Goal: Ask a question: Seek information or help from site administrators or community

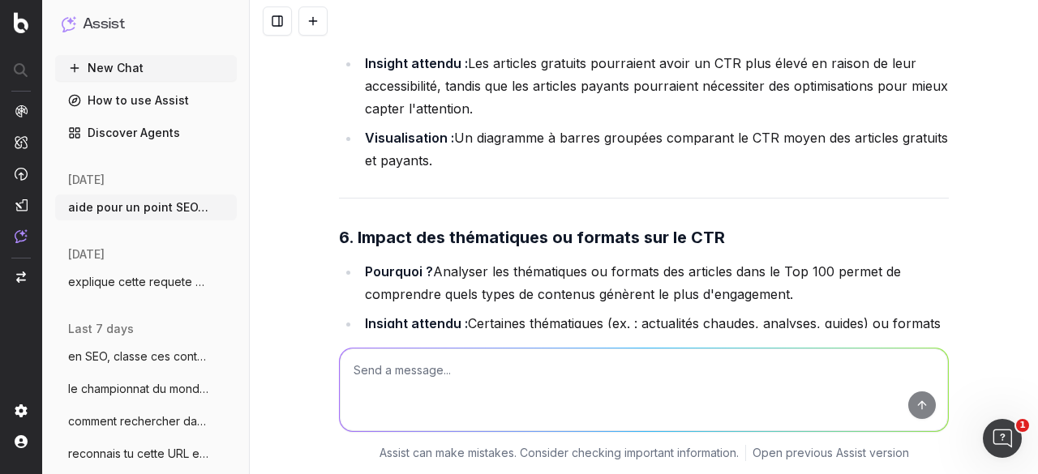
scroll to position [21593, 0]
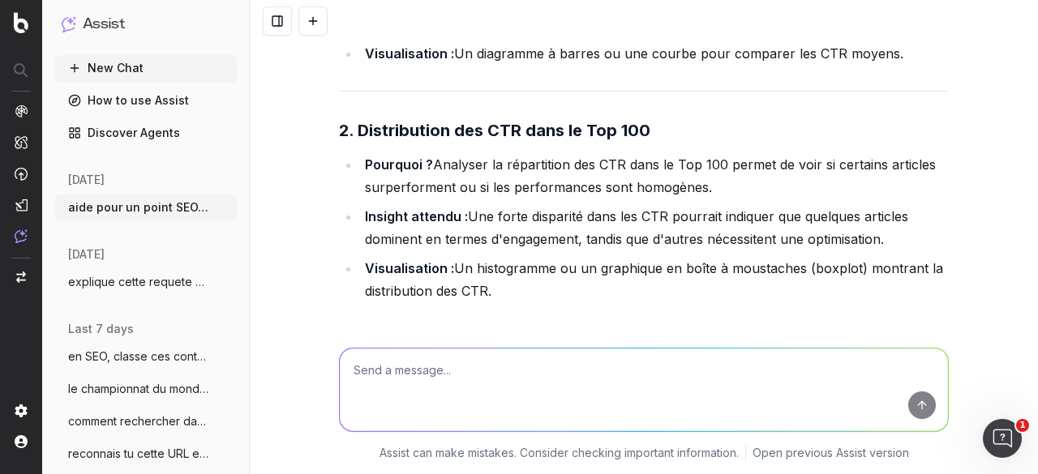
click at [298, 212] on div "aide pour un point SEO/Data, on va traiter ces 2 sujets, tu vas m'aider pour un…" at bounding box center [644, 237] width 788 height 474
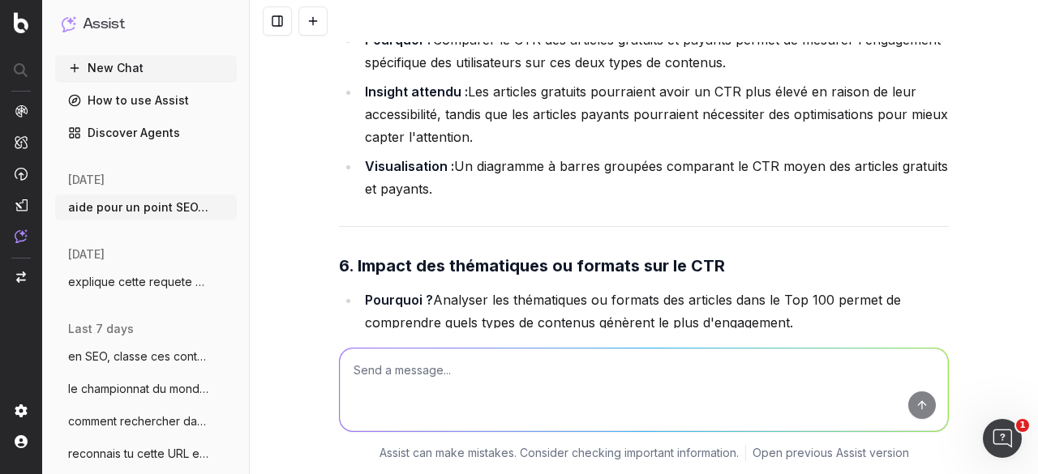
scroll to position [21512, 0]
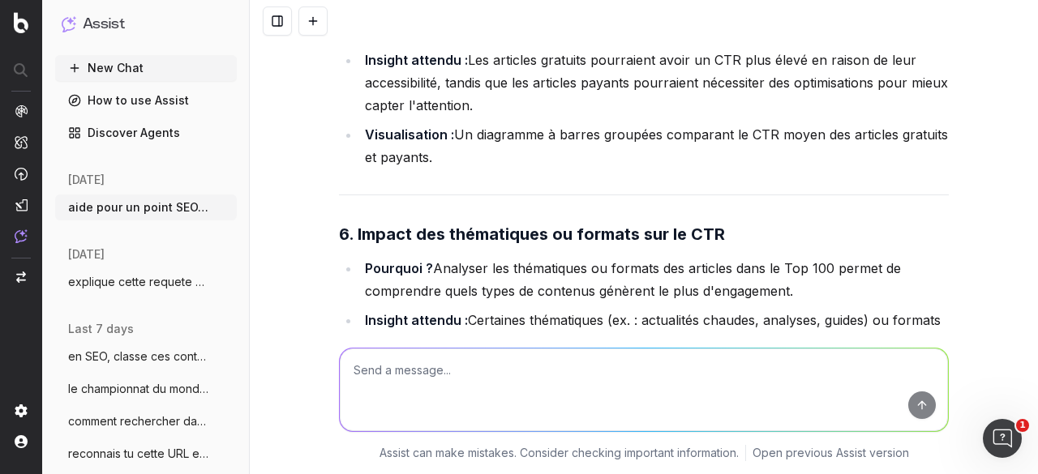
click at [418, 375] on textarea at bounding box center [644, 390] width 608 height 83
paste textarea "CTR Moyen Semaine Tous Top 100 [DATE] 6,90% 9,24% [DATE] 6,72% 9,01% [DATE] 6,8…"
type textarea "Pour le 1er insight, qu'en tires tu en une phrase : CTR Moyen Semaine Tous Top …"
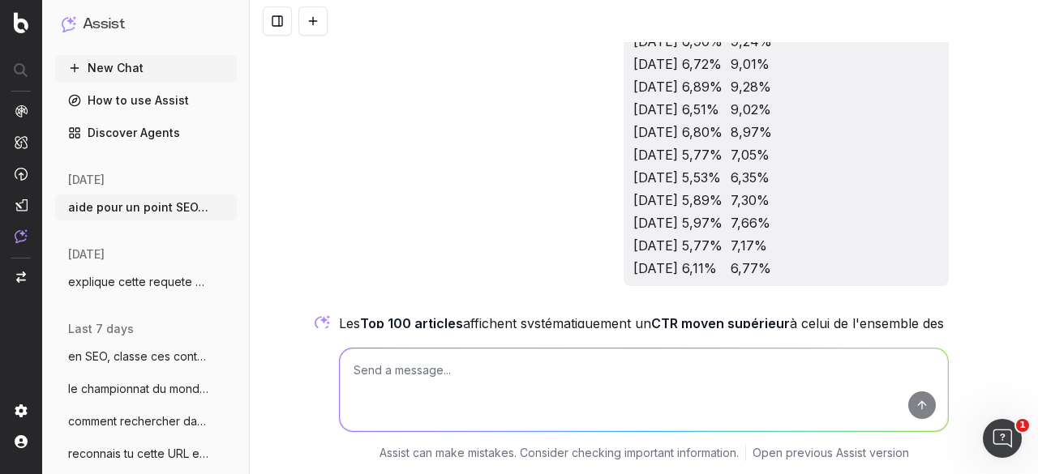
scroll to position [23097, 0]
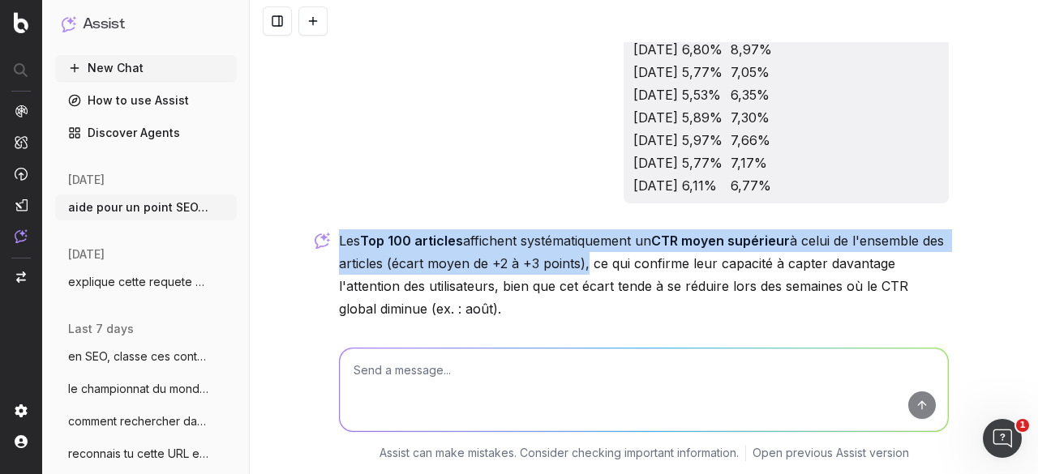
drag, startPoint x: 331, startPoint y: 176, endPoint x: 603, endPoint y: 197, distance: 273.3
copy p "Les Top 100 articles affichent systématiquement un CTR moyen supérieur à celui …"
click at [519, 363] on textarea at bounding box center [644, 390] width 608 height 83
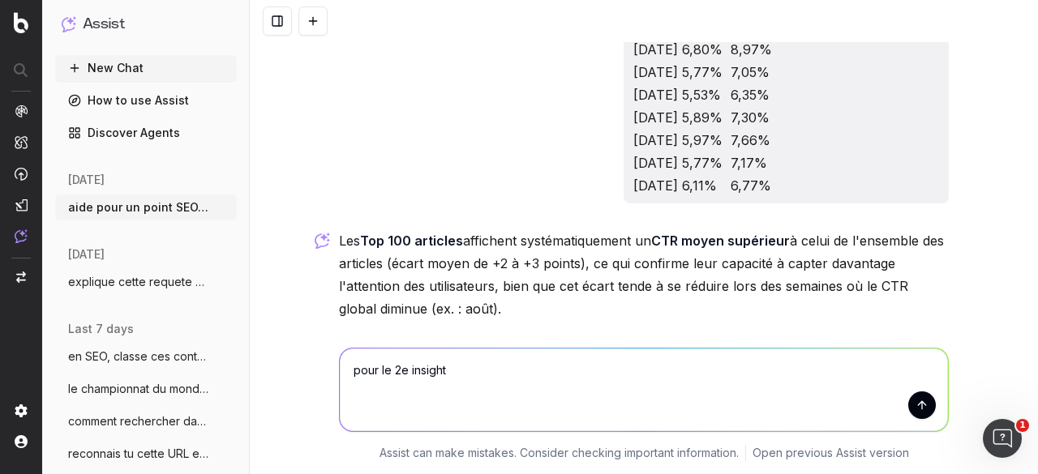
paste textarea "Différence de CTR entre articles gratuits et payants"
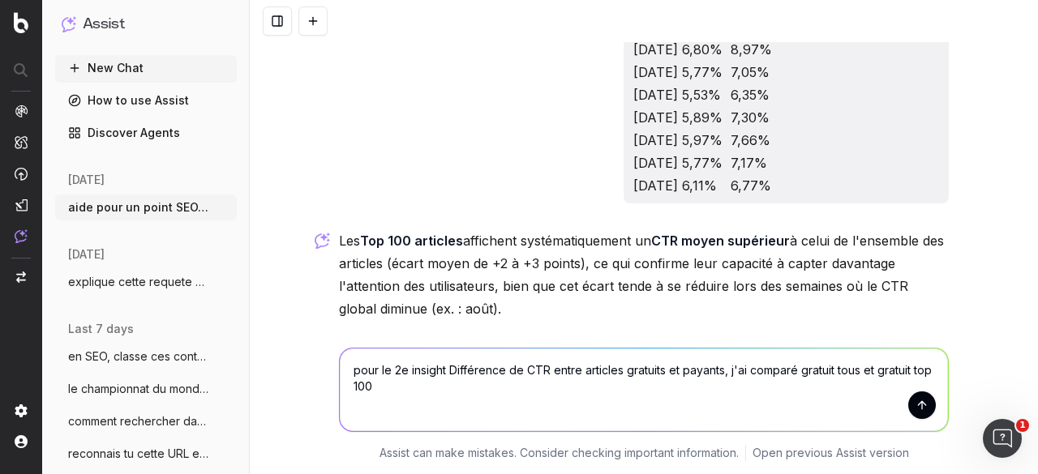
click at [420, 397] on textarea "pour le 2e insight Différence de CTR entre articles gratuits et payants, j'ai c…" at bounding box center [644, 390] width 608 height 83
paste textarea "Gratuit Semaine Tous Top 100 [DATE] 6,9% 6,9% [DATE] 7,0% 7,0% [DATE] 6,9% 6,9%…"
type textarea "pour le 2e insight Différence de CTR entre articles gratuits et payants, j'ai c…"
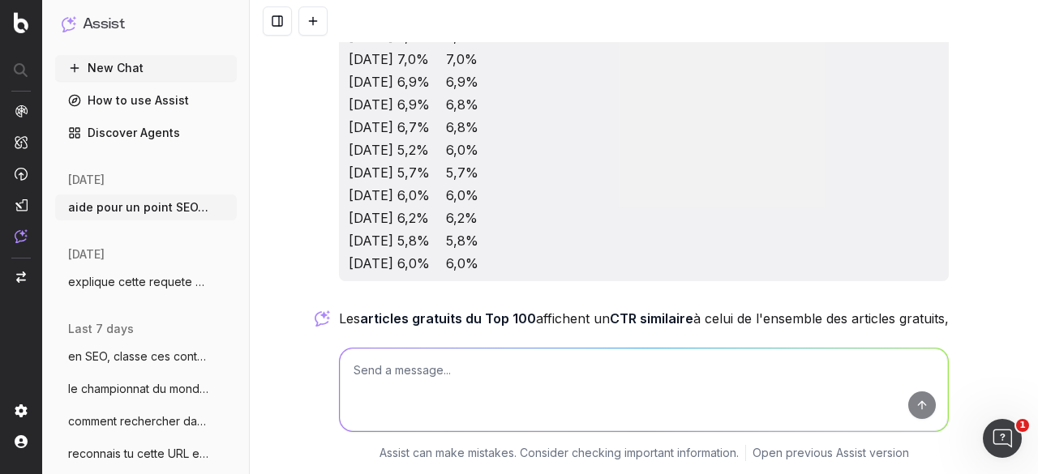
scroll to position [23638, 0]
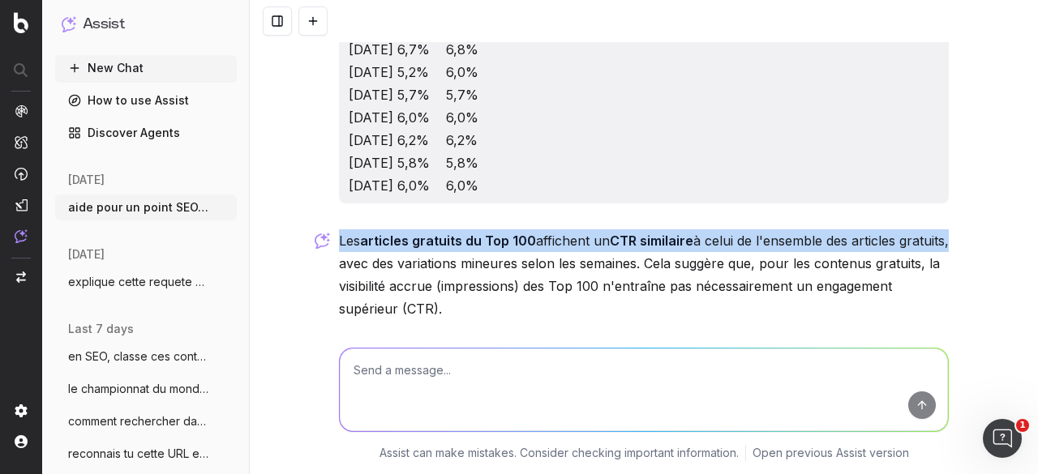
drag, startPoint x: 332, startPoint y: 174, endPoint x: 378, endPoint y: 200, distance: 52.7
click at [378, 229] on p "Les articles gratuits du Top 100 affichent un CTR similaire à celui de l'ensemb…" at bounding box center [644, 274] width 610 height 91
copy p "Les articles gratuits du Top 100 affichent un CTR similaire à celui de l'ensemb…"
click at [292, 302] on div "aide pour un point SEO/Data, on va traiter ces 2 sujets, tu vas m'aider pour un…" at bounding box center [644, 237] width 788 height 474
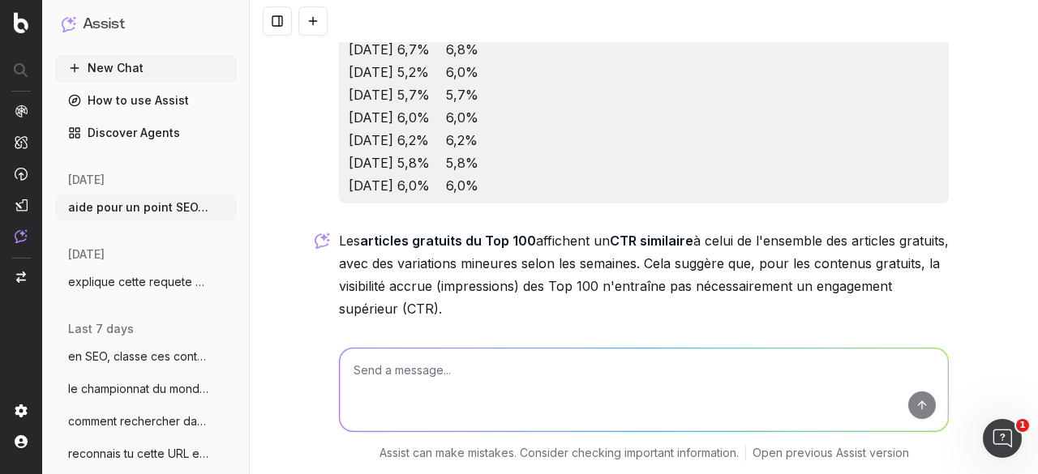
click at [454, 360] on textarea at bounding box center [644, 390] width 608 height 83
click at [442, 367] on textarea at bounding box center [644, 390] width 608 height 83
click at [423, 368] on textarea "Pour ce sujet, si j'en garde 3" at bounding box center [644, 390] width 608 height 83
paste textarea "Suivi CTR top 10% articles ?"
drag, startPoint x: 656, startPoint y: 371, endPoint x: 582, endPoint y: 372, distance: 73.8
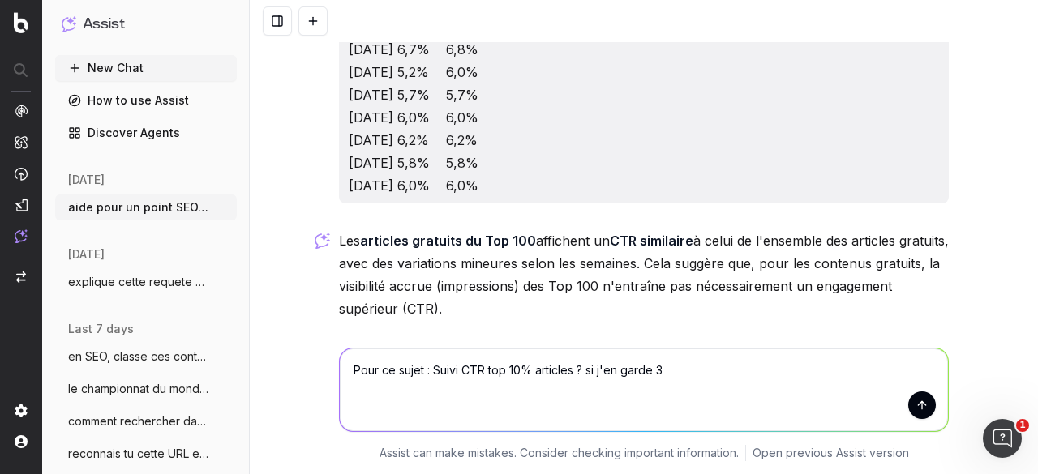
click at [582, 372] on textarea "Pour ce sujet : Suivi CTR top 10% articles ? si j'en garde 3" at bounding box center [644, 390] width 608 height 83
drag, startPoint x: 343, startPoint y: 367, endPoint x: 417, endPoint y: 367, distance: 73.8
click at [417, 367] on textarea "Pour ce sujet : Suivi CTR top 10% articles ? je vais previligier la qualité à l…" at bounding box center [644, 390] width 608 height 83
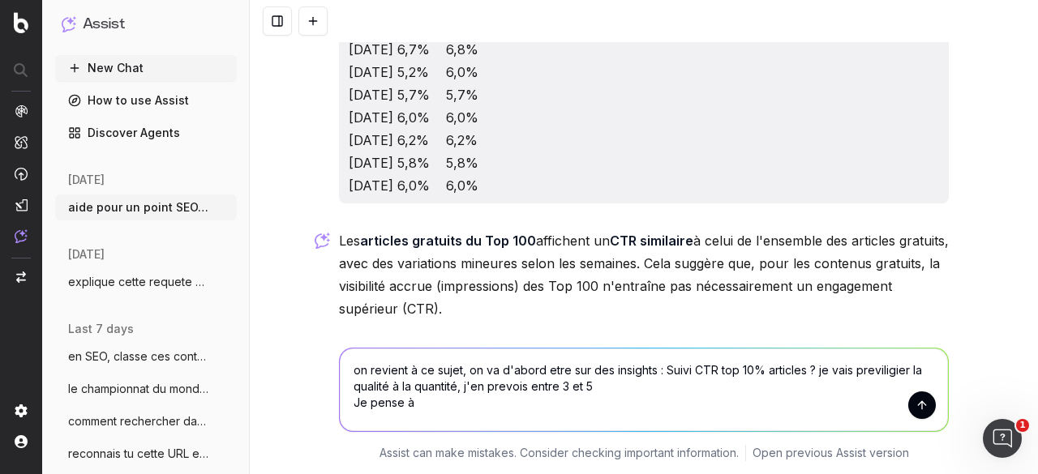
click at [863, 370] on textarea "on revient à ce sujet, on va d'abord etre sur des insights : Suivi CTR top 10% …" at bounding box center [644, 390] width 608 height 83
click at [433, 401] on textarea "on revient à ce sujet, on va d'abord etre sur des insights : Suivi CTR top 10% …" at bounding box center [644, 390] width 608 height 83
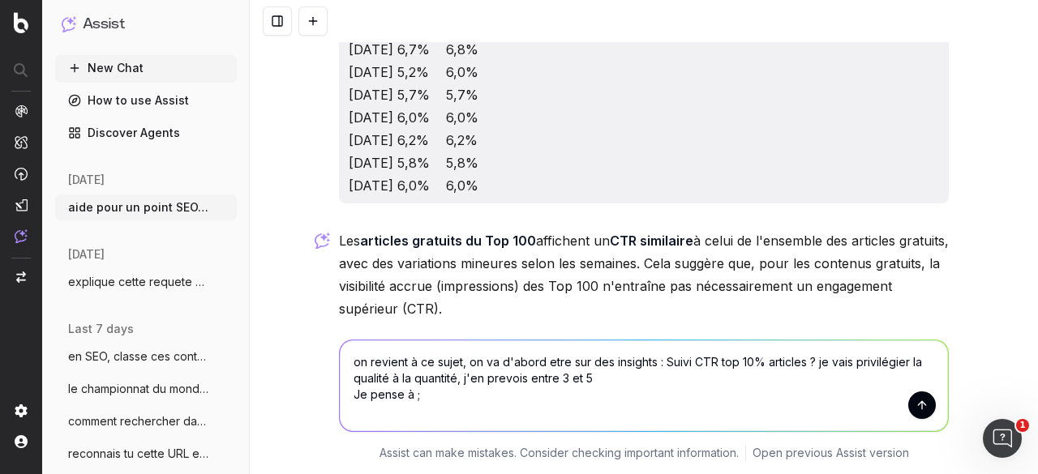
click at [450, 398] on textarea "on revient à ce sujet, on va d'abord etre sur des insights : Suivi CTR top 10% …" at bounding box center [644, 386] width 608 height 91
paste textarea "CTR moyen des Top 100 articles vs CTR global"
click at [347, 406] on textarea "on revient à ce sujet, on va d'abord etre sur des insights : Suivi CTR top 10% …" at bounding box center [644, 386] width 608 height 91
click at [660, 409] on textarea "on revient à ce sujet, on va d'abord etre sur des insights : Suivi CTR top 10% …" at bounding box center [644, 386] width 608 height 91
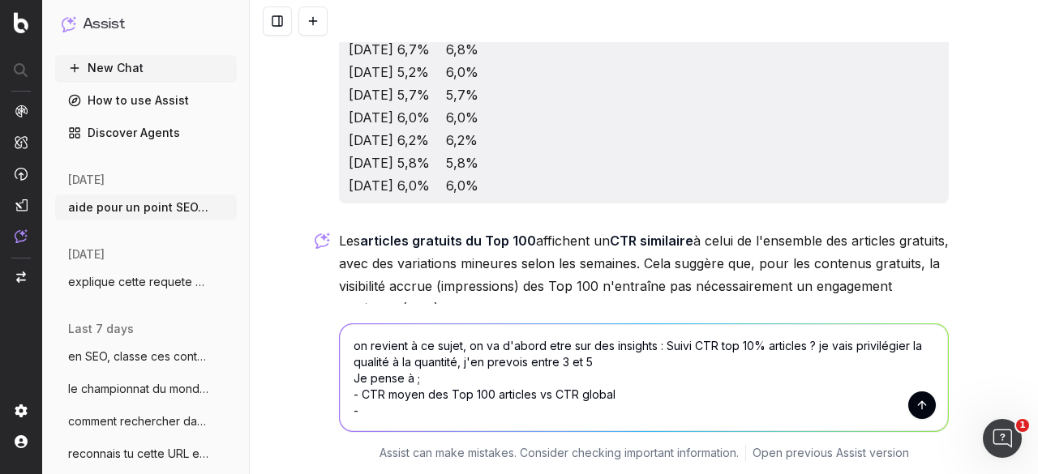
type textarea "on revient à ce sujet, on va d'abord etre sur des insights : Suivi CTR top 10% …"
click at [539, 408] on textarea "on revient à ce sujet, on va d'abord etre sur des insights : Suivi CTR top 10% …" at bounding box center [644, 377] width 608 height 107
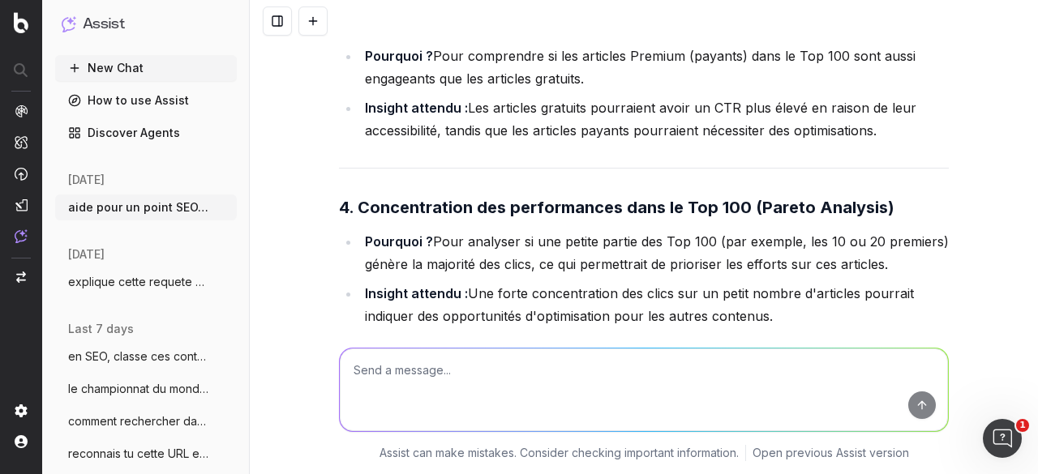
scroll to position [24693, 0]
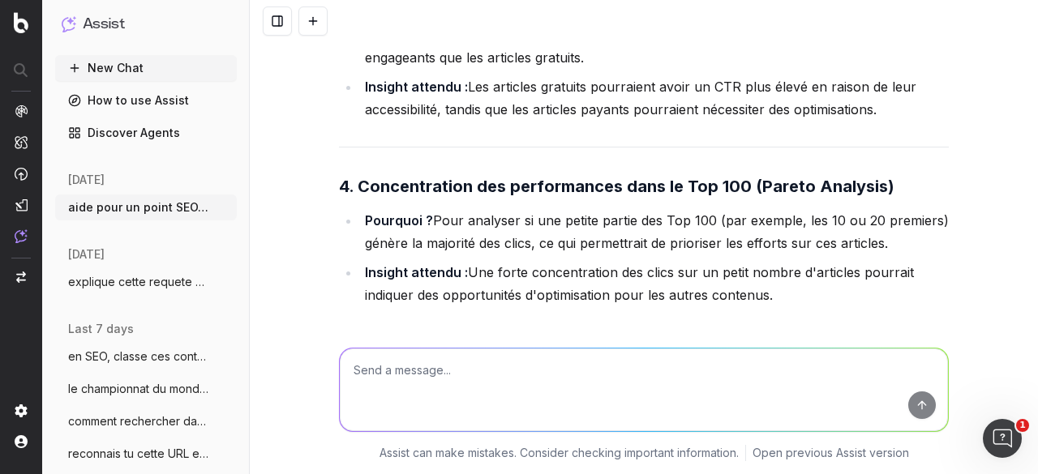
click at [416, 371] on textarea at bounding box center [644, 390] width 608 height 83
click at [683, 380] on textarea "pour l'insight 3voici les chiffres, qu'en tires-tu ?" at bounding box center [644, 390] width 608 height 83
paste textarea "Top 100 Semaine Gratuit Payant [DATE] 6,89% 8,26% [DATE] 7,01% 6,30% [DATE] 6,8…"
type textarea "pour l'insight 3voici les chiffres, qu'en tires-tu ? Top 100 Semaine Gratuit Pa…"
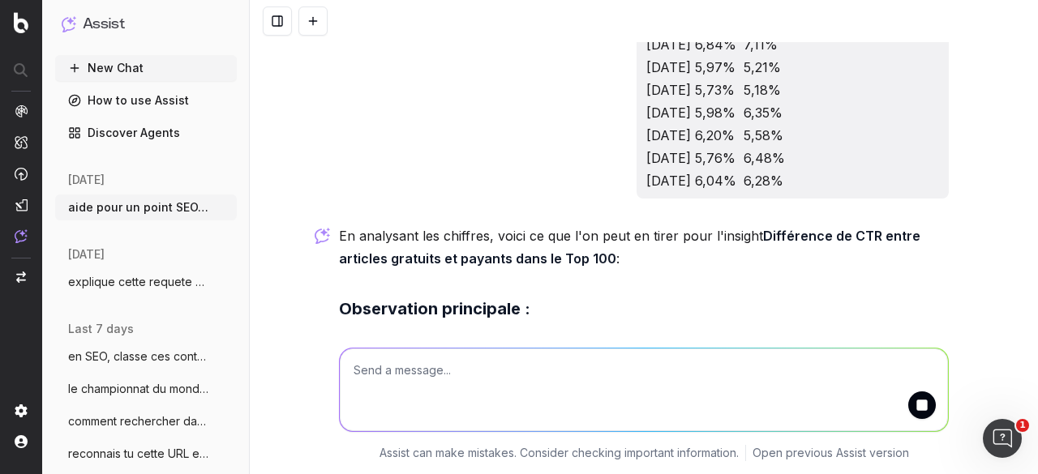
scroll to position [25799, 0]
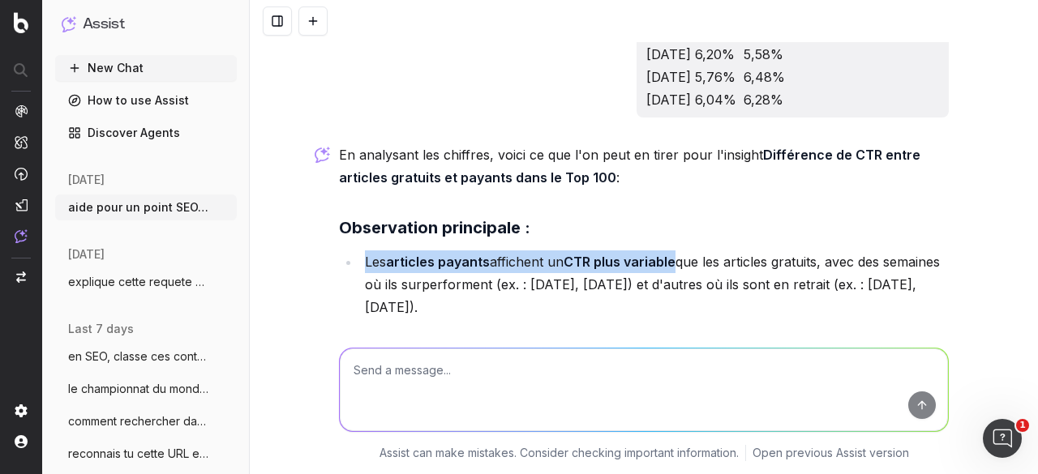
drag, startPoint x: 357, startPoint y: 194, endPoint x: 675, endPoint y: 194, distance: 317.9
click at [675, 251] on li "Les articles payants affichent un CTR plus variable que les articles gratuits, …" at bounding box center [654, 285] width 589 height 68
copy li "Les articles payants affichent un CTR plus variable"
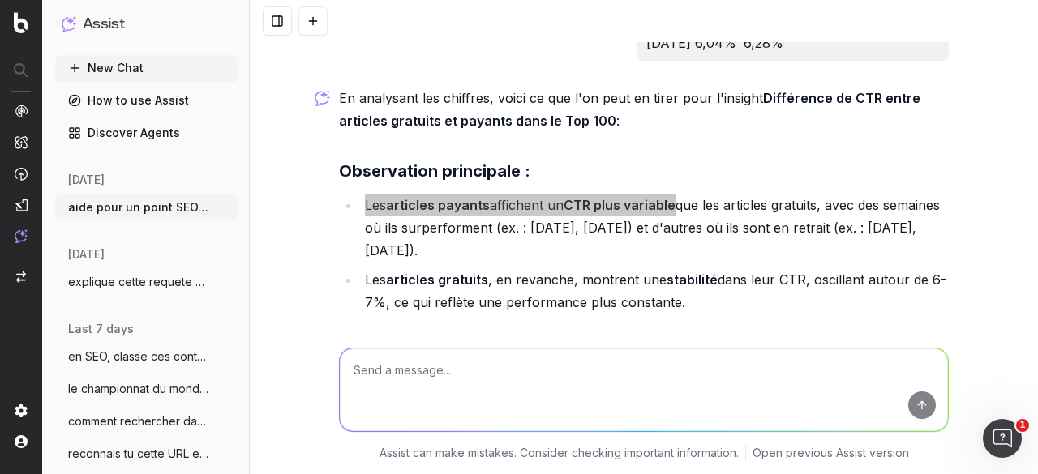
scroll to position [25880, 0]
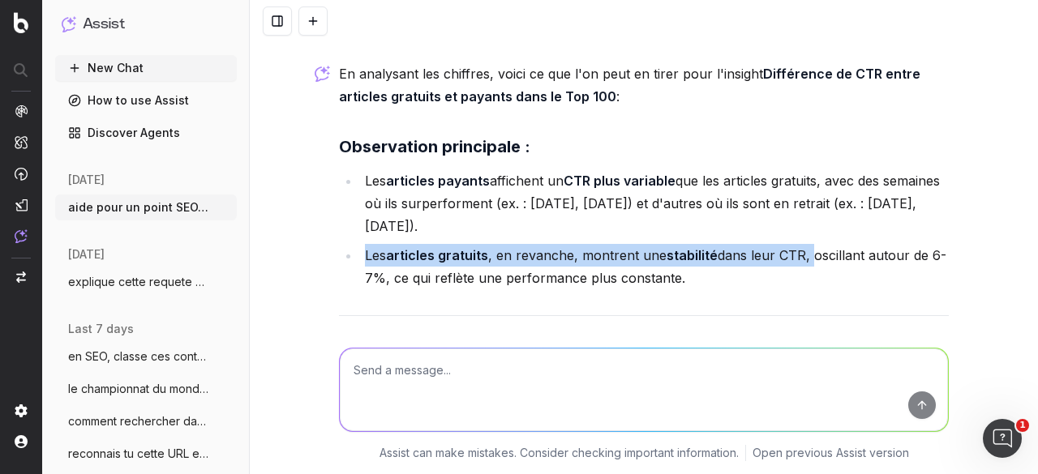
drag, startPoint x: 355, startPoint y: 190, endPoint x: 800, endPoint y: 187, distance: 445.2
click at [800, 244] on li "Les articles gratuits , en revanche, montrent une stabilité dans leur CTR, osci…" at bounding box center [654, 266] width 589 height 45
copy li "Les articles gratuits , en revanche, montrent une stabilité dans leur CTR,"
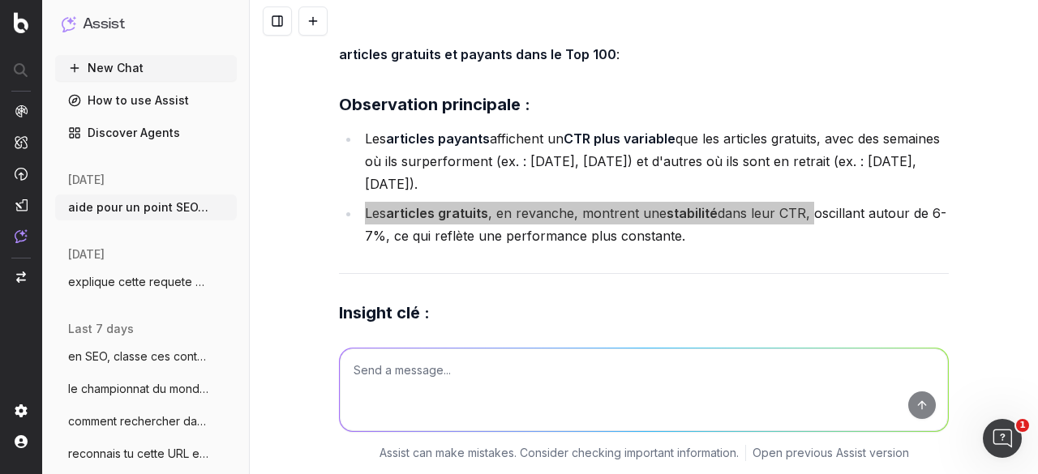
scroll to position [25961, 0]
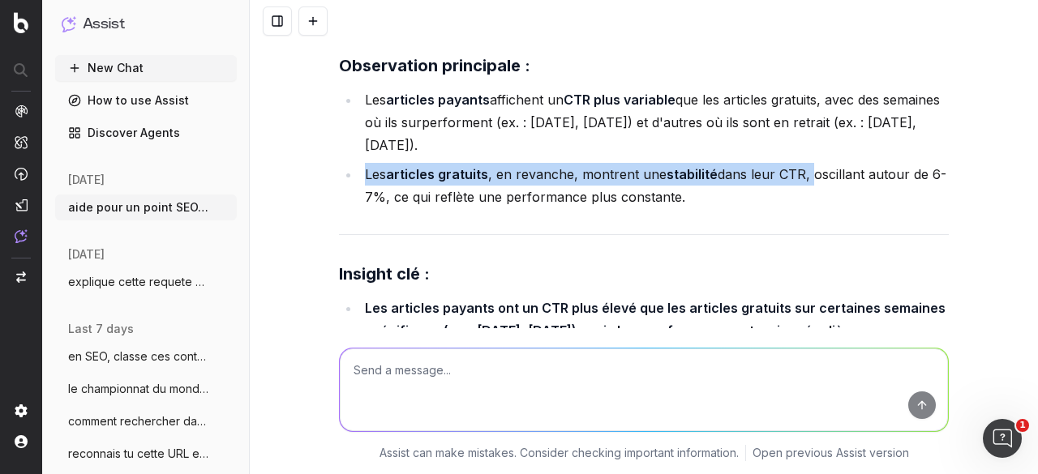
drag, startPoint x: 360, startPoint y: 244, endPoint x: 911, endPoint y: 269, distance: 551.2
click at [911, 297] on li "Les articles payants ont un CTR plus élevé que les articles gratuits sur certai…" at bounding box center [654, 319] width 589 height 45
copy strong "Les articles payants ont un CTR plus élevé que les articles gratuits sur certai…"
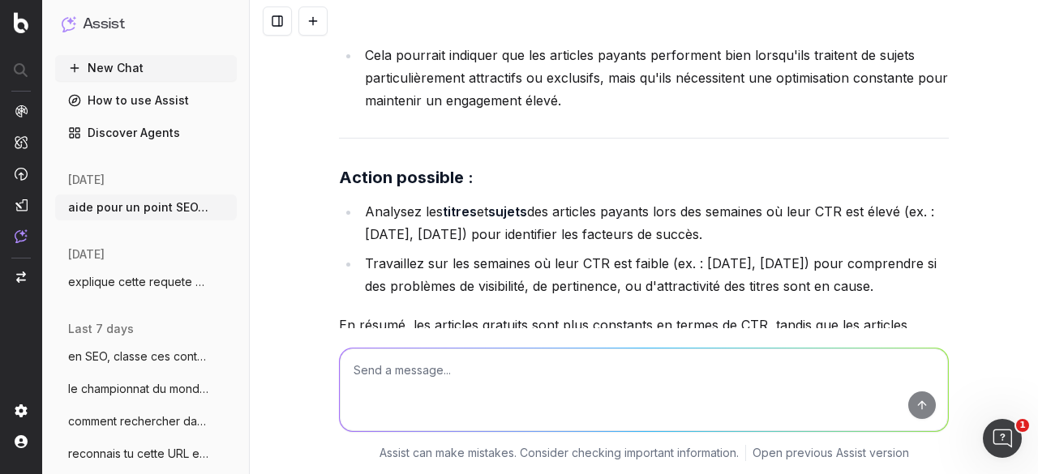
scroll to position [26285, 0]
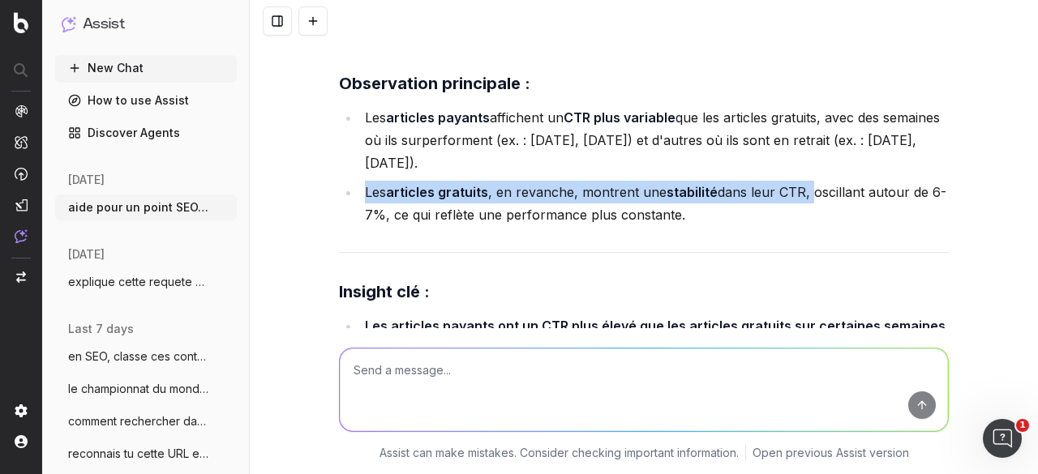
click at [321, 200] on div "aide pour un point SEO/Data, on va traiter ces 2 sujets, tu vas m'aider pour un…" at bounding box center [644, 237] width 788 height 474
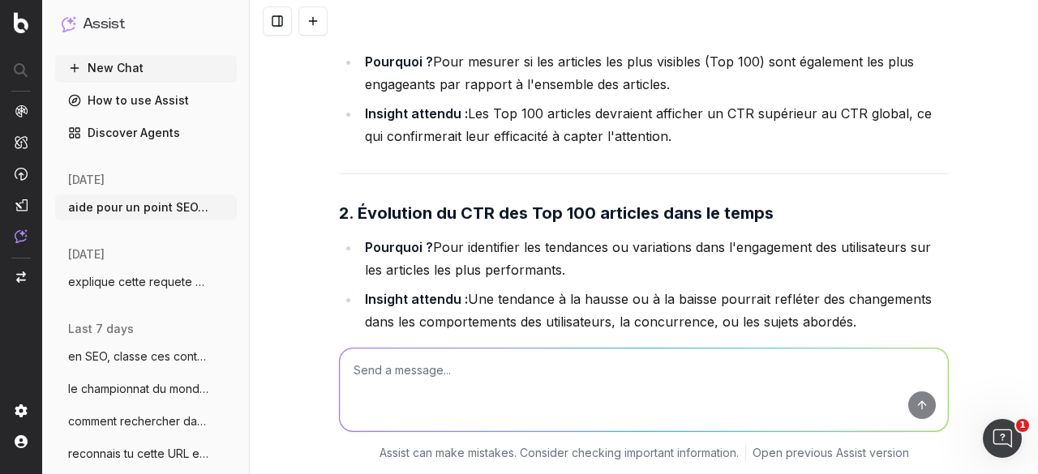
scroll to position [24321, 0]
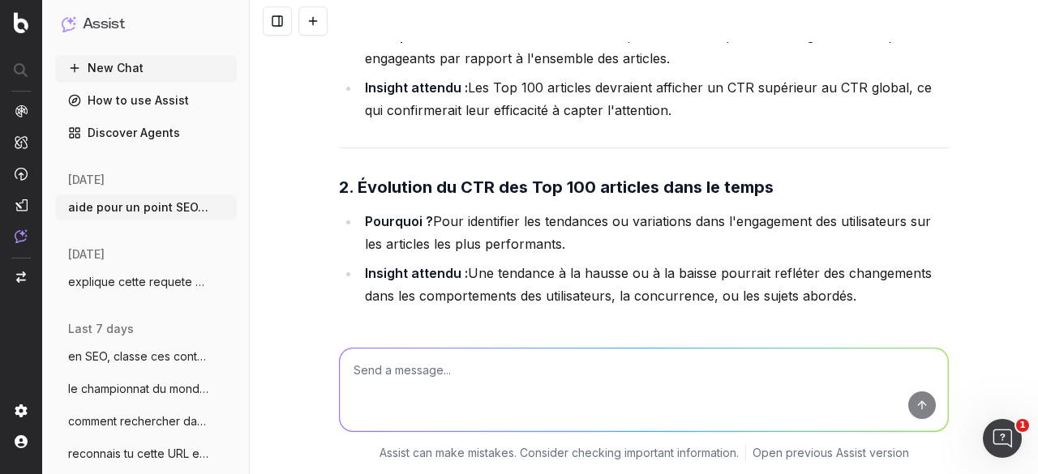
click at [548, 403] on textarea at bounding box center [644, 390] width 608 height 83
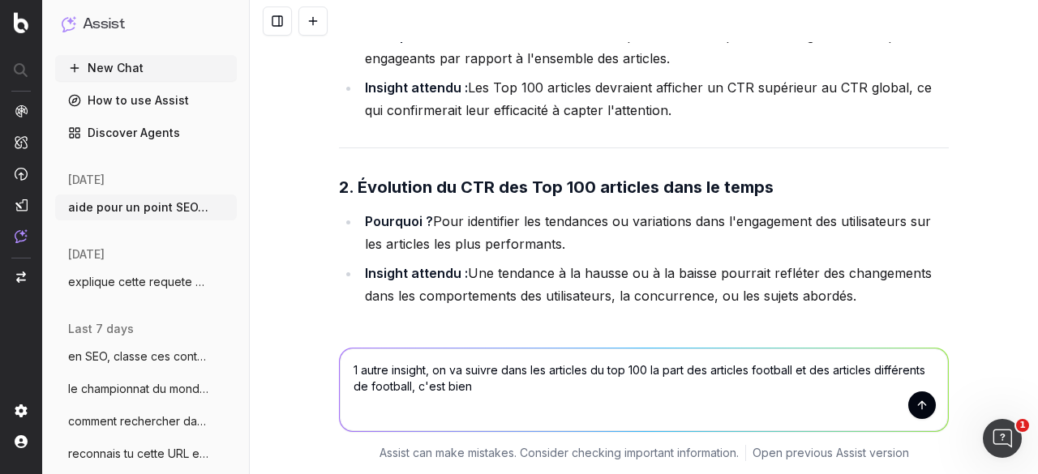
type textarea "1 autre insight, on va suivre dans les articles du top 100 la part des articles…"
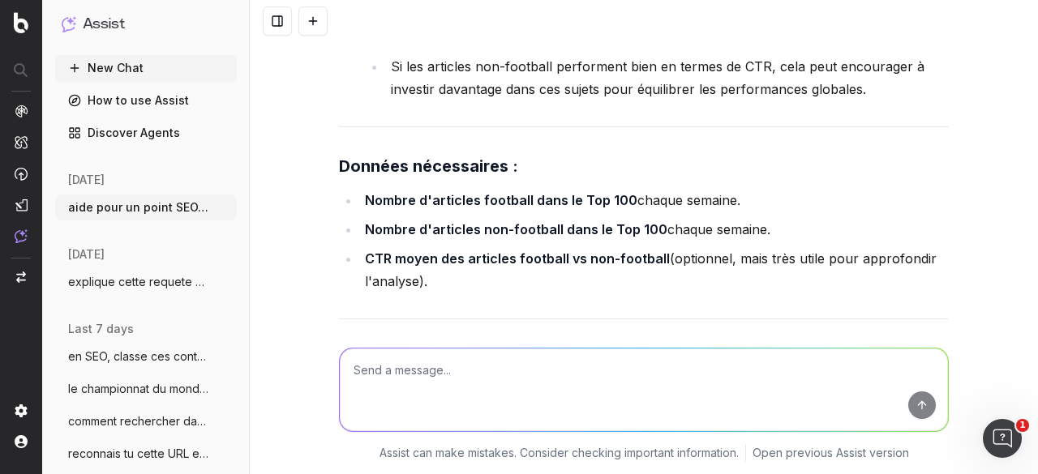
scroll to position [27137, 0]
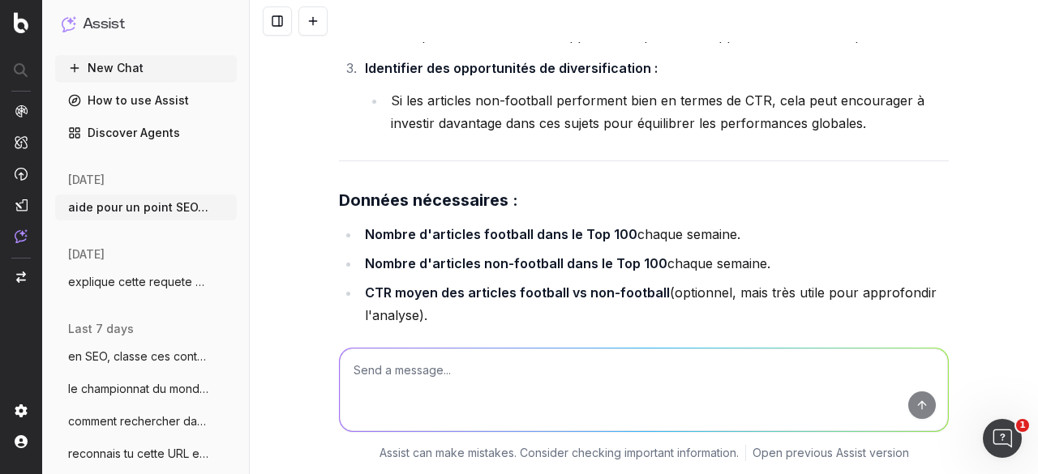
click at [431, 357] on textarea at bounding box center [644, 390] width 608 height 83
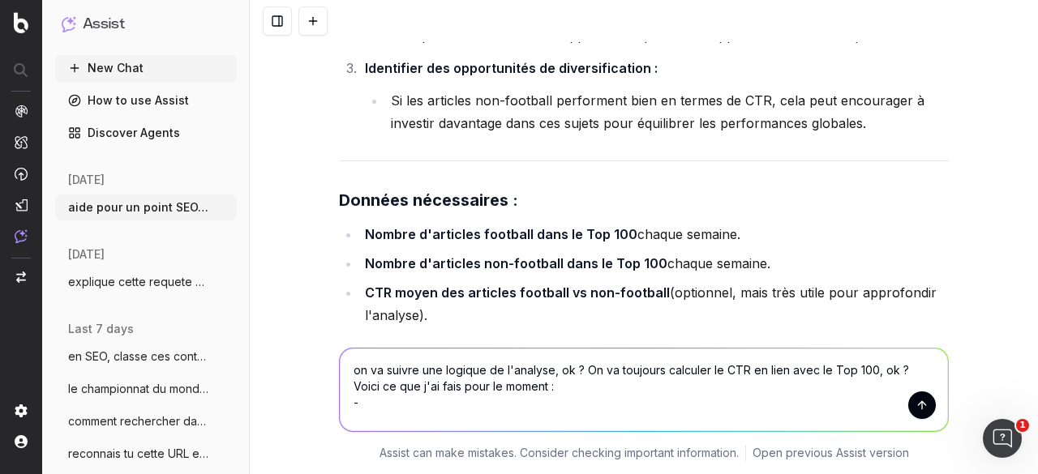
click at [371, 411] on textarea "on va suivre une logique de l'analyse, ok ? On va toujours calculer le CTR en l…" at bounding box center [644, 390] width 608 height 83
paste textarea "CTR moyen des Top 100 articles vs CTR global"
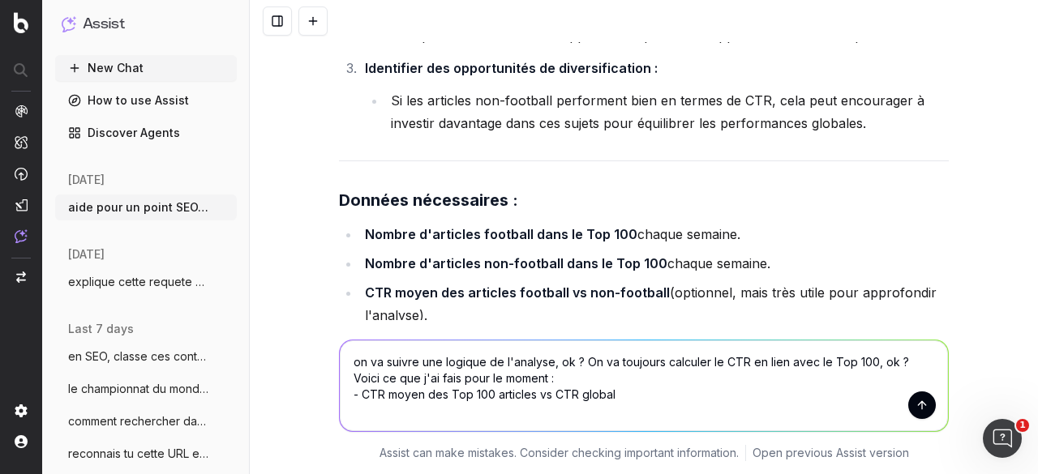
click at [721, 362] on textarea "on va suivre une logique de l'analyse, ok ? On va toujours calculer le CTR en l…" at bounding box center [644, 386] width 608 height 91
click at [458, 414] on textarea "on va suivre une logique de l'analyse, ok ? On va toujours calculer le en lien …" at bounding box center [644, 386] width 608 height 91
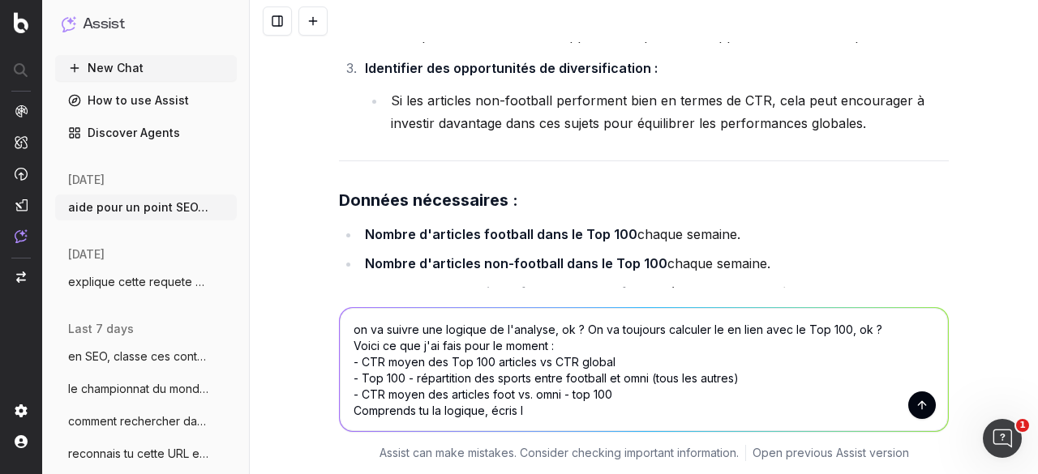
type textarea "on va suivre une logique de l'analyse, ok ? On va toujours calculer le en lien …"
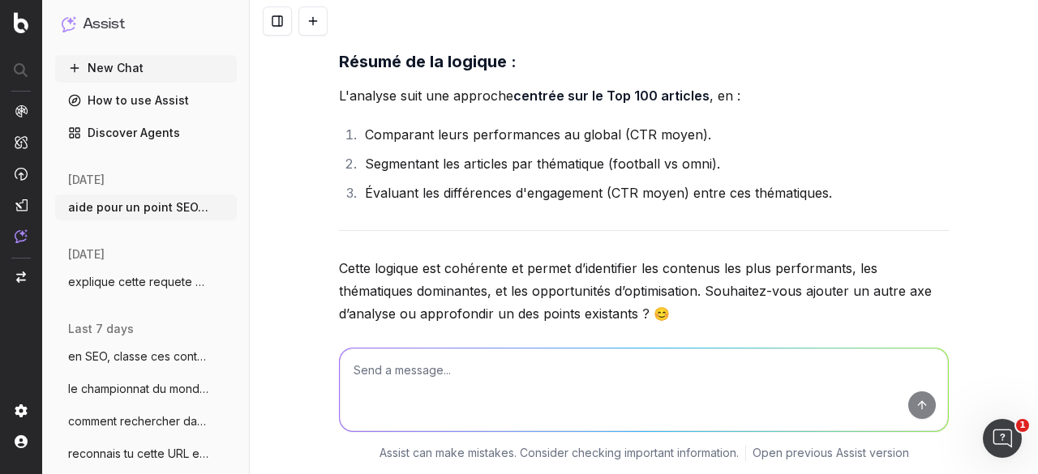
scroll to position [29230, 0]
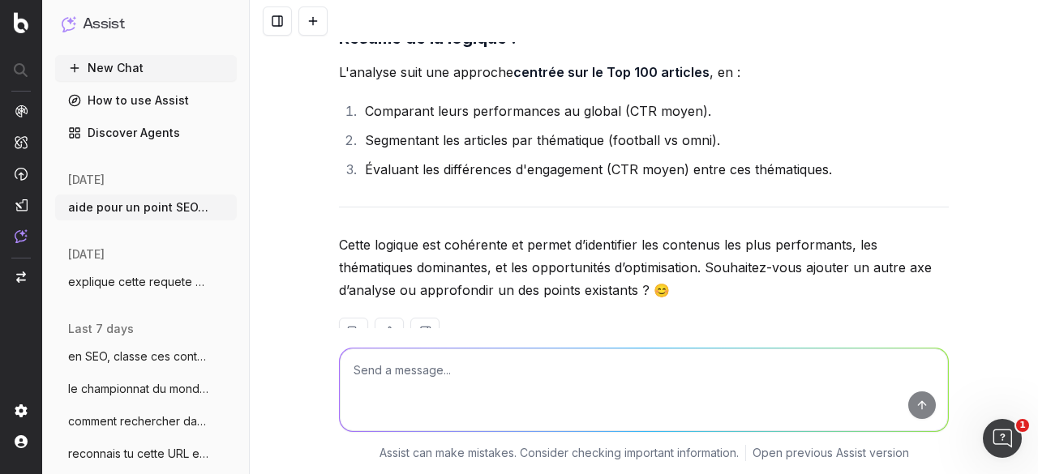
click at [433, 370] on textarea at bounding box center [644, 390] width 608 height 83
click at [509, 371] on textarea "et juste avant j'indique" at bounding box center [644, 390] width 608 height 83
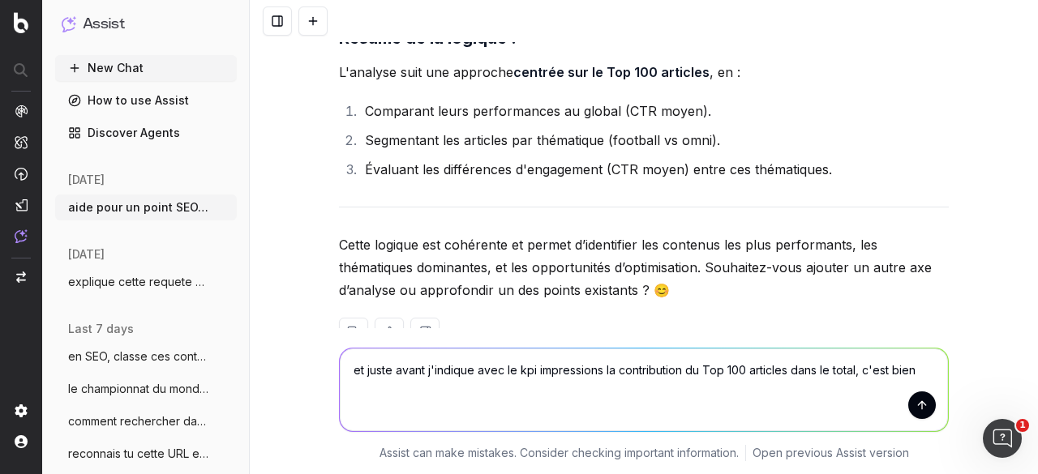
type textarea "et juste avant j'indique avec le kpi impressions la contribution du Top 100 art…"
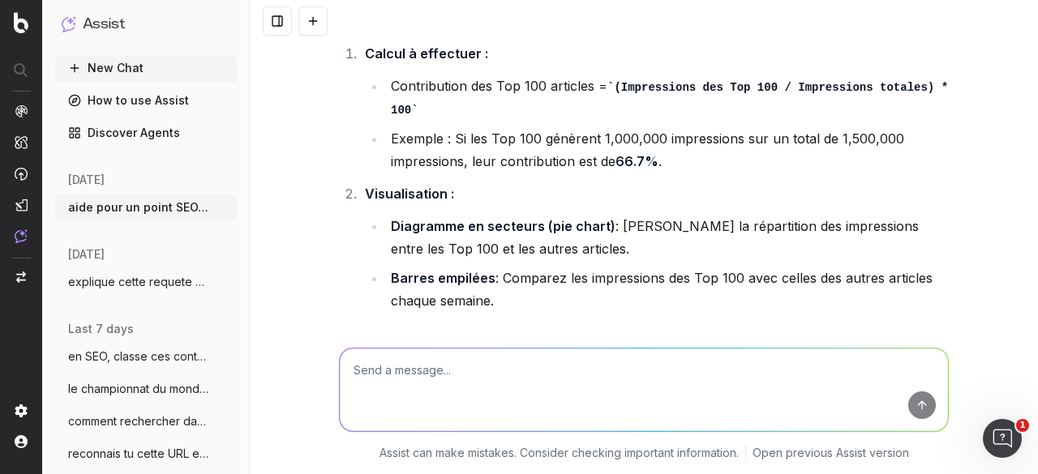
scroll to position [30285, 0]
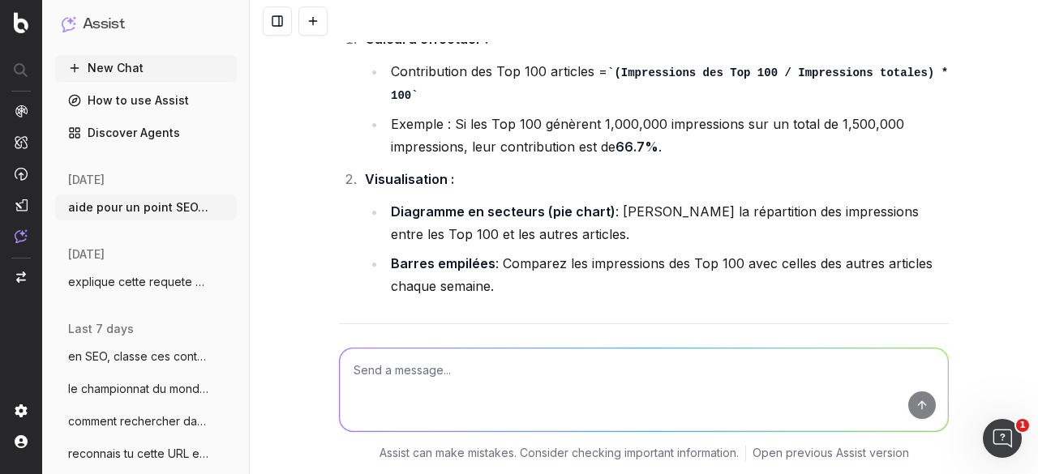
click at [422, 379] on textarea at bounding box center [644, 390] width 608 height 83
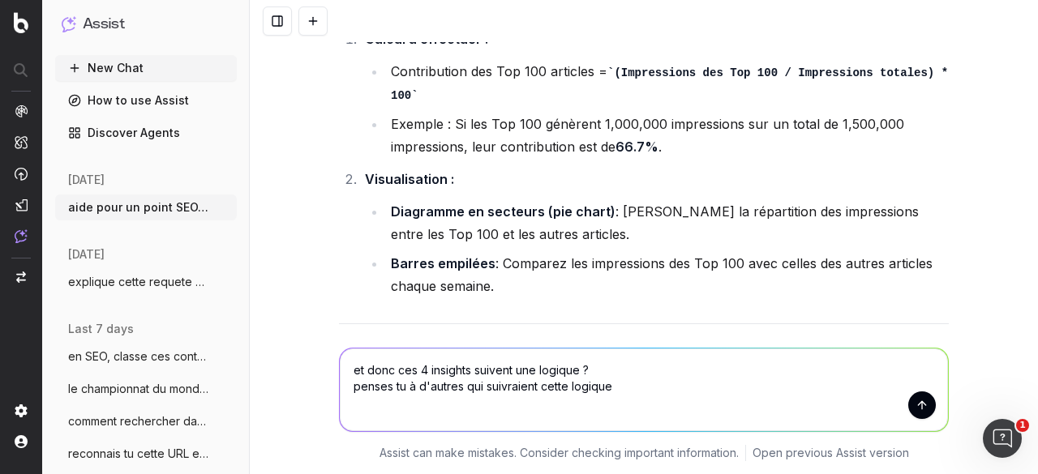
type textarea "et donc ces 4 insights suivent une logique ? penses tu à d'autres qui suivraien…"
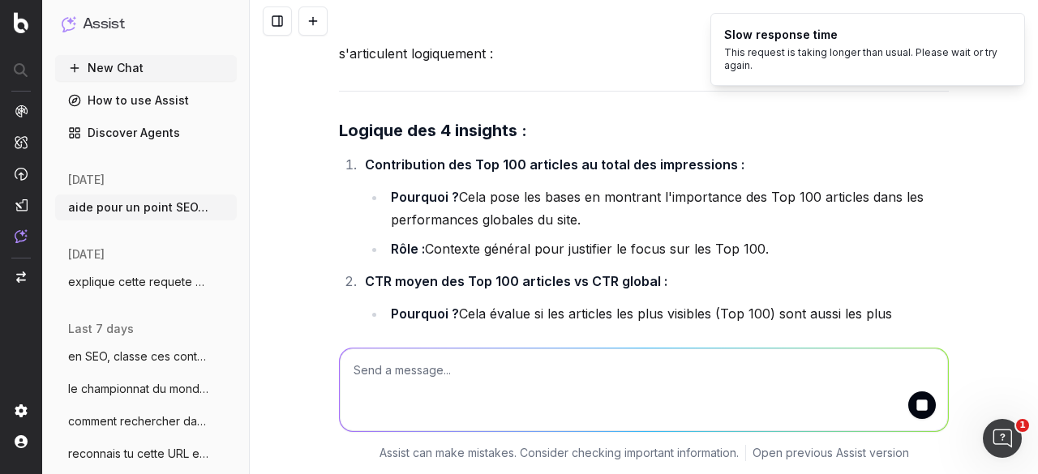
scroll to position [31014, 0]
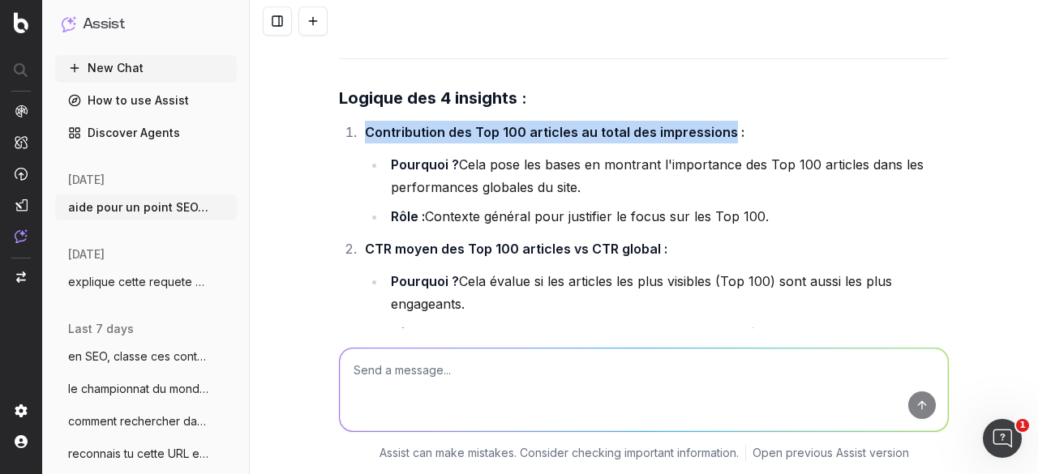
drag, startPoint x: 358, startPoint y: 85, endPoint x: 723, endPoint y: 90, distance: 364.1
click at [723, 124] on strong "Contribution des Top 100 articles au total des impressions :" at bounding box center [555, 132] width 380 height 16
copy strong "Contribution des Top 100 articles au total des impressions"
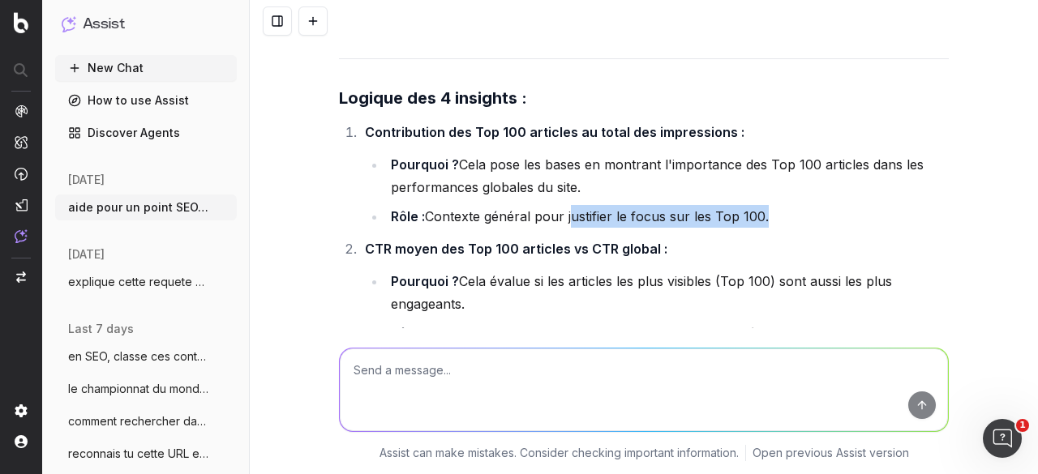
drag, startPoint x: 563, startPoint y: 169, endPoint x: 755, endPoint y: 168, distance: 192.2
click at [755, 205] on li "Rôle : Contexte général pour justifier le focus sur les Top 100." at bounding box center [667, 216] width 563 height 23
copy li "justifier le focus sur les Top 100"
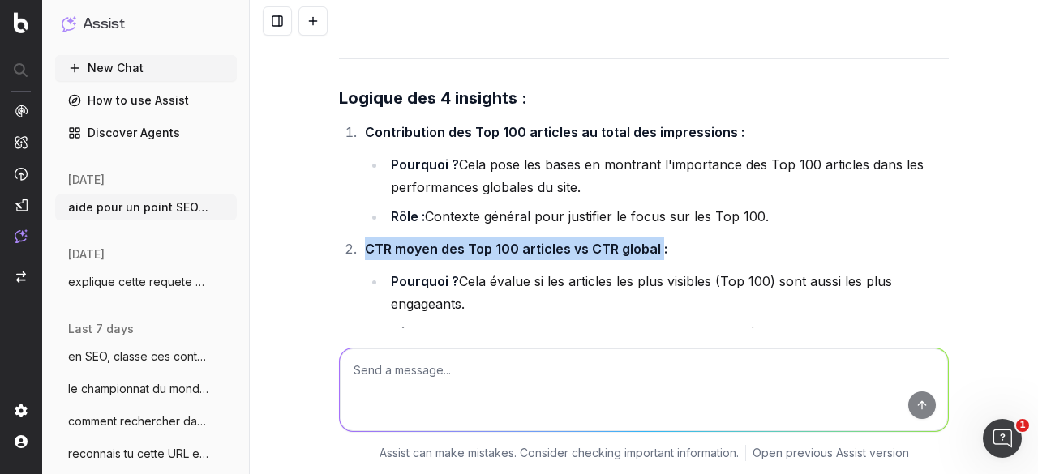
drag, startPoint x: 360, startPoint y: 199, endPoint x: 652, endPoint y: 195, distance: 292.0
click at [652, 241] on strong "CTR moyen des Top 100 articles vs CTR global :" at bounding box center [516, 249] width 302 height 16
copy strong "CTR moyen des Top 100 articles vs CTR global"
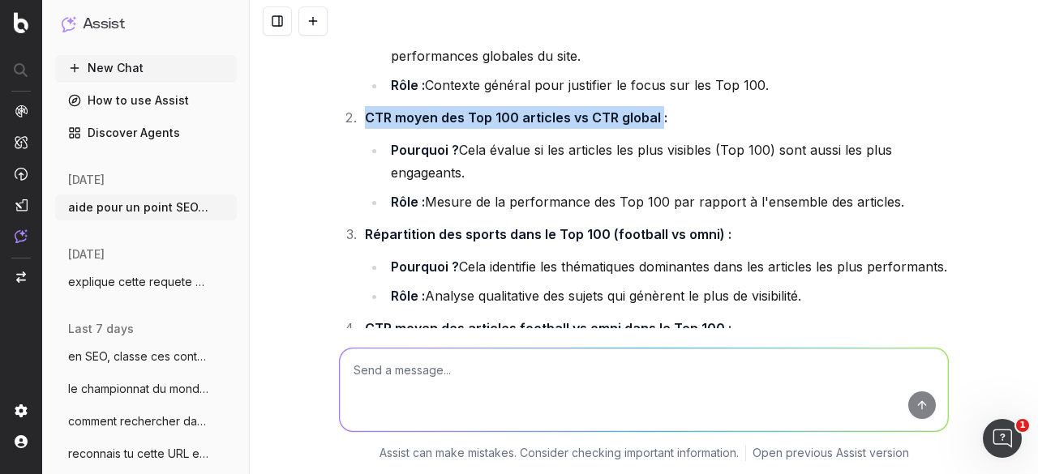
scroll to position [31177, 0]
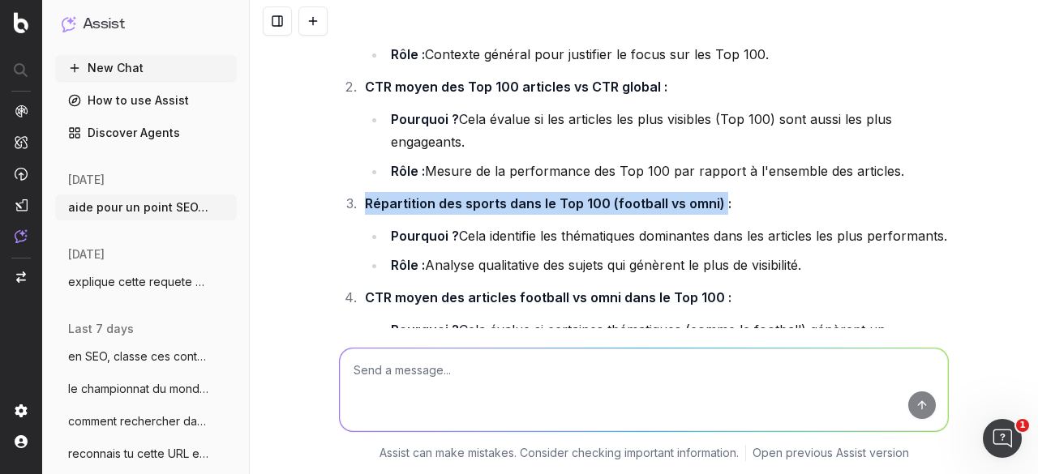
drag, startPoint x: 359, startPoint y: 154, endPoint x: 714, endPoint y: 155, distance: 354.4
click at [714, 195] on strong "Répartition des sports dans le Top 100 (football vs omni) :" at bounding box center [548, 203] width 367 height 16
copy strong "Répartition des sports dans le Top 100 (football vs omni)"
drag, startPoint x: 484, startPoint y: 187, endPoint x: 493, endPoint y: 202, distance: 17.1
click at [493, 225] on li "Pourquoi ? Cela identifie les thématiques dominantes dans les articles les plus…" at bounding box center [667, 236] width 563 height 23
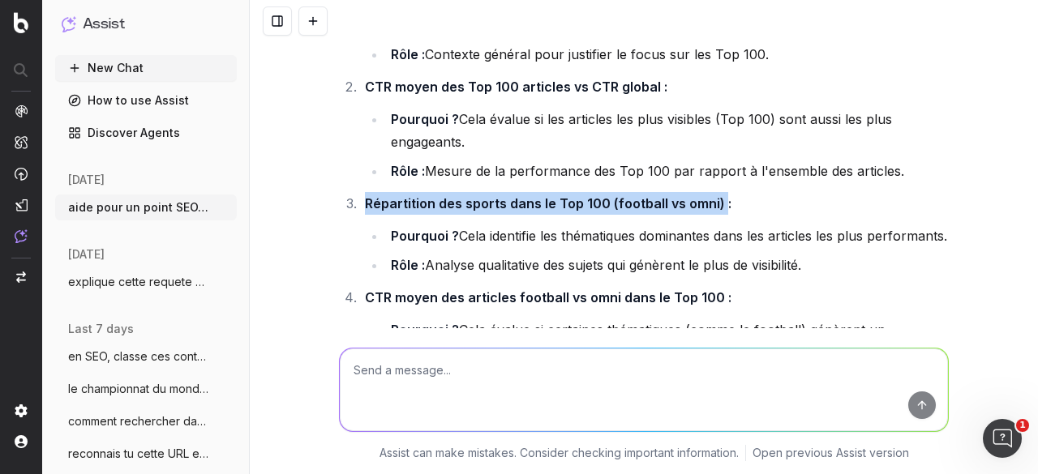
copy li "identifie les thématiques dominantes dans les articles les plus performants."
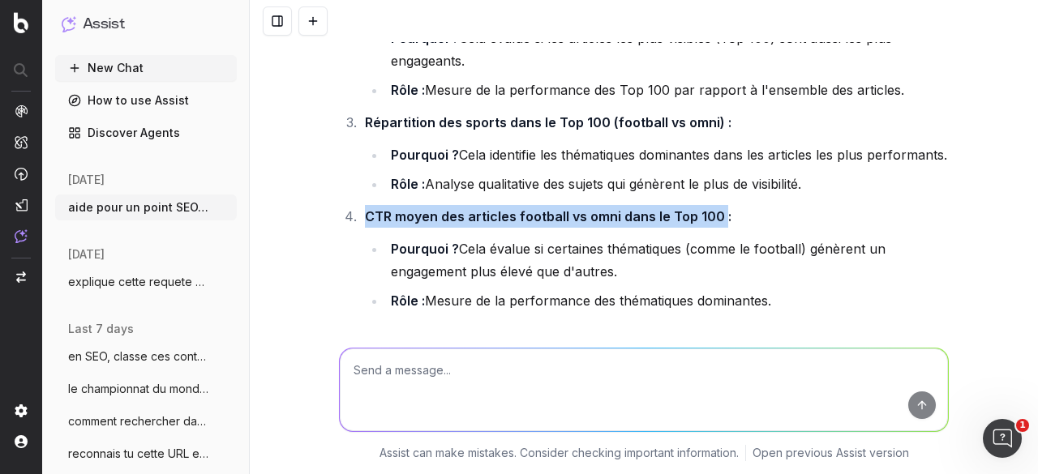
drag, startPoint x: 359, startPoint y: 192, endPoint x: 715, endPoint y: 195, distance: 356.0
click at [715, 208] on strong "CTR moyen des articles football vs omni dans le Top 100 :" at bounding box center [548, 216] width 367 height 16
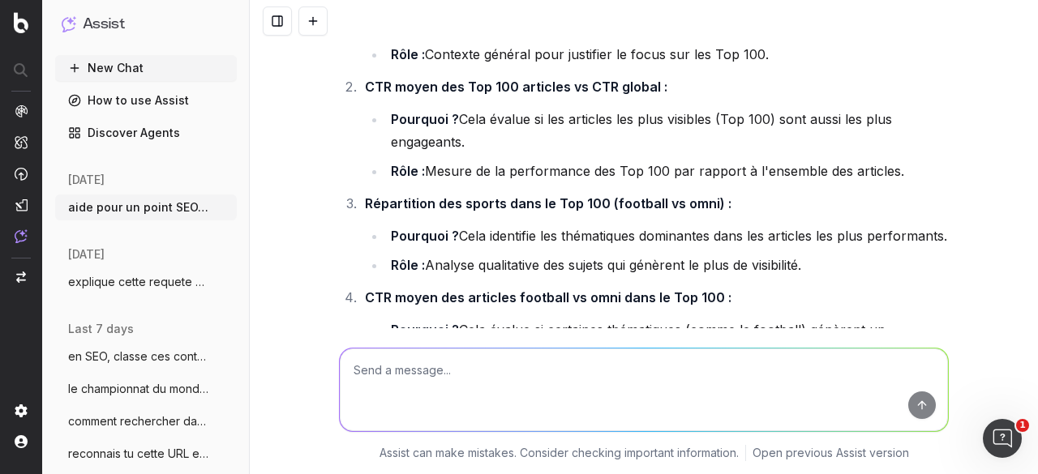
click at [488, 225] on li "Pourquoi ? Cela identifie les thématiques dominantes dans les articles les plus…" at bounding box center [667, 236] width 563 height 23
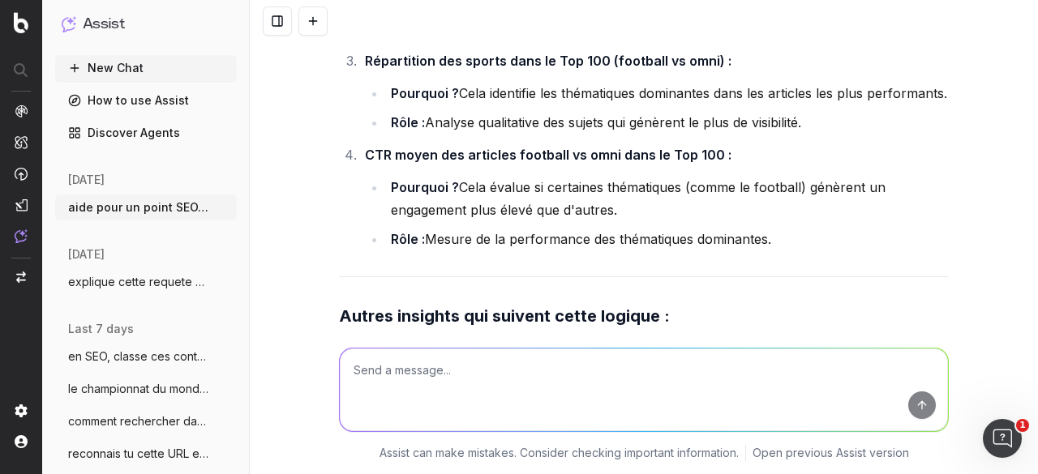
scroll to position [31339, 0]
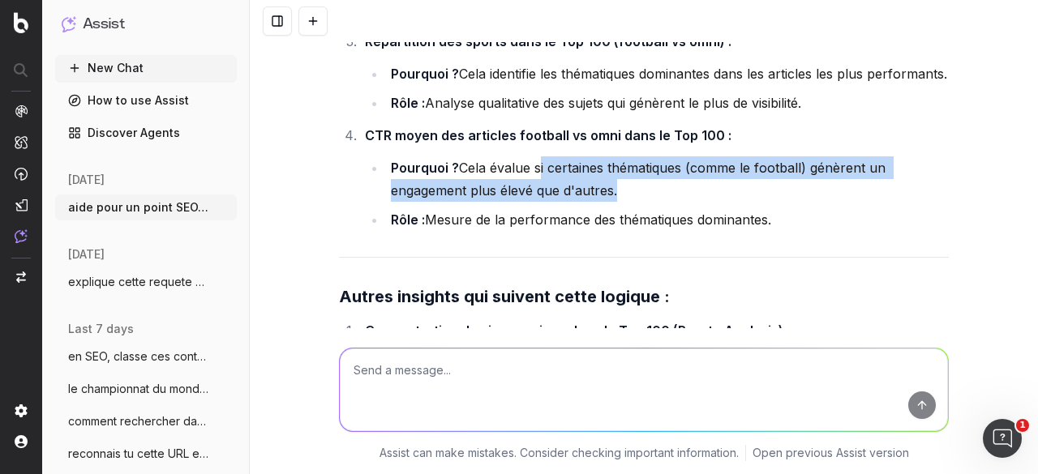
drag, startPoint x: 530, startPoint y: 142, endPoint x: 607, endPoint y: 166, distance: 80.0
click at [607, 166] on li "Pourquoi ? Cela évalue si certaines thématiques (comme le football) génèrent un…" at bounding box center [667, 179] width 563 height 45
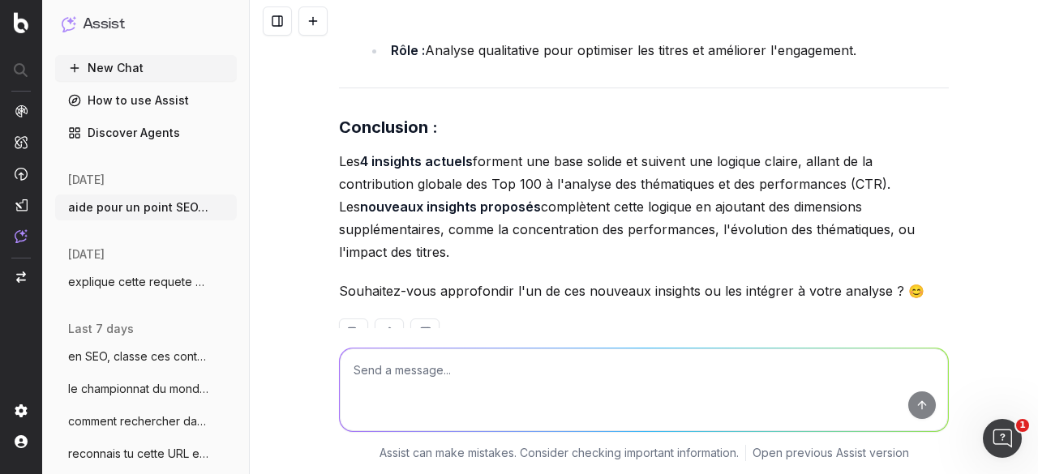
scroll to position [32312, 0]
